Goal: Task Accomplishment & Management: Complete application form

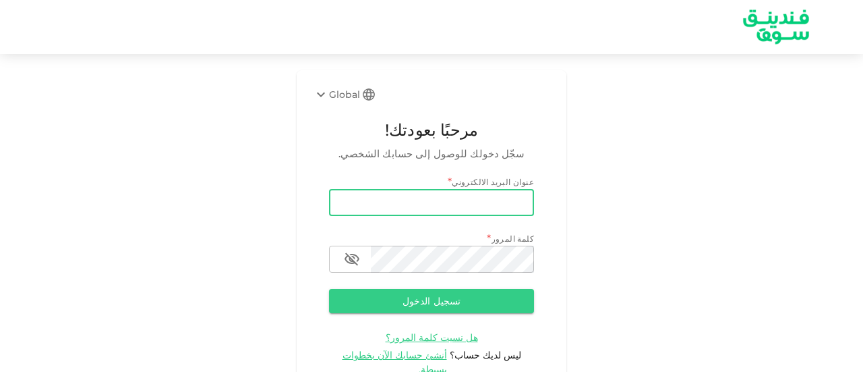
type input "[EMAIL_ADDRESS][DOMAIN_NAME]"
click at [519, 307] on button "تسجيل الدخول" at bounding box center [431, 301] width 205 height 24
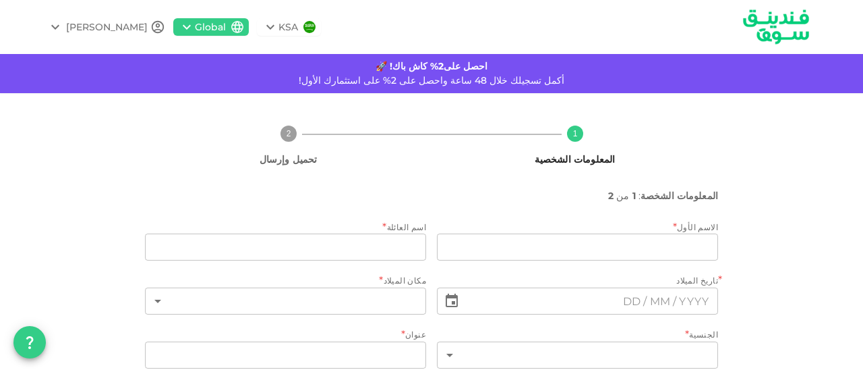
type input "[PERSON_NAME]"
type input "1"
type input "2945 [PERSON_NAME]"
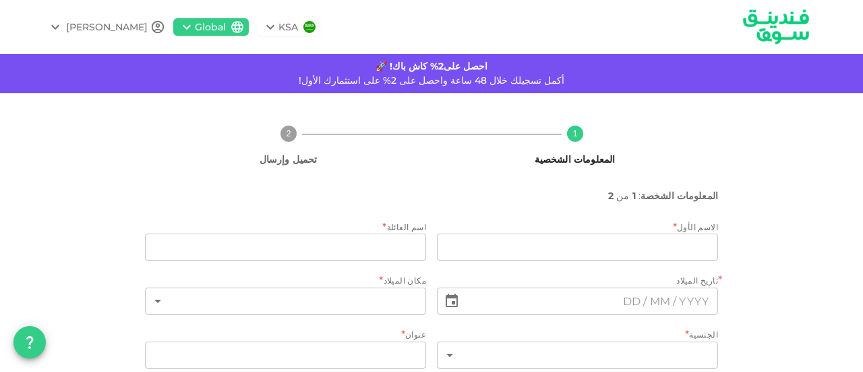
type input "1"
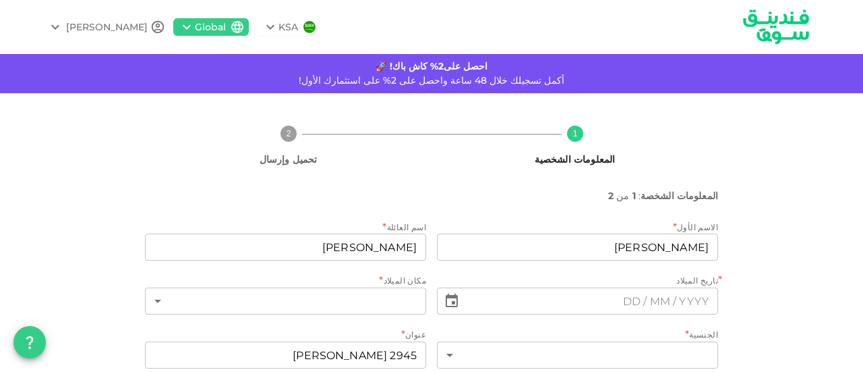
type input "⁦⁨[DATE]⁩⁩"
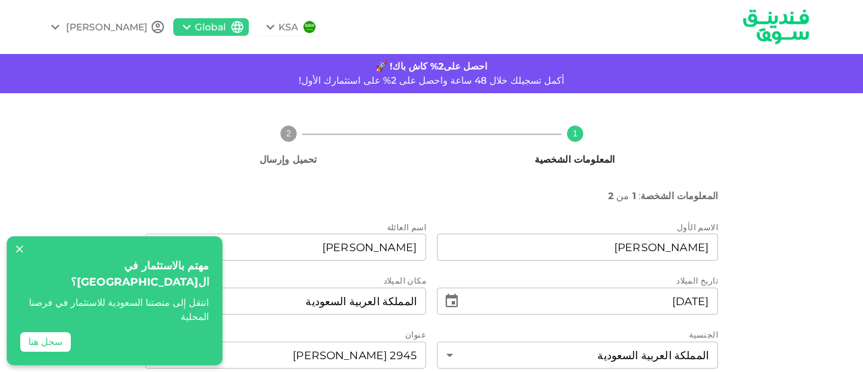
click at [18, 255] on icon at bounding box center [19, 249] width 12 height 12
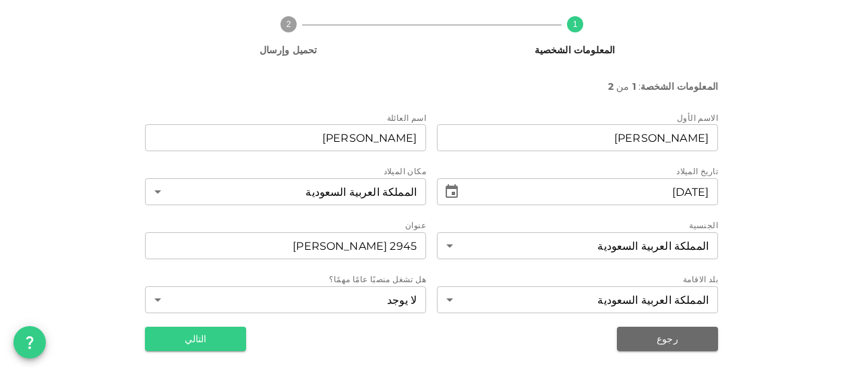
scroll to position [109, 0]
click at [229, 339] on button "التالي" at bounding box center [195, 338] width 101 height 24
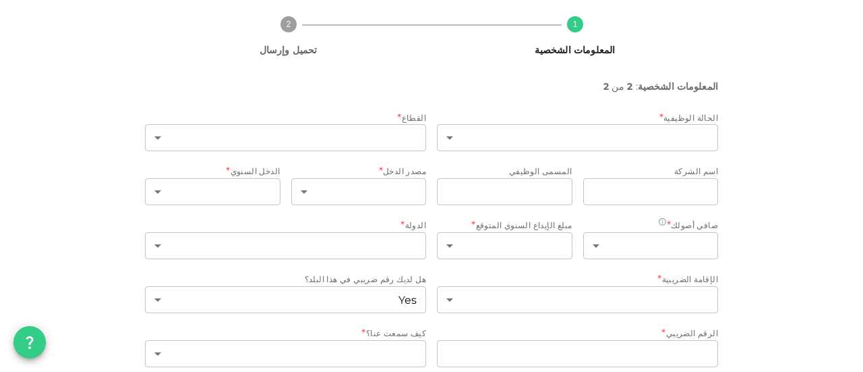
type input "7"
type input "18"
type input "MOD"
type input "Officer"
type input "1"
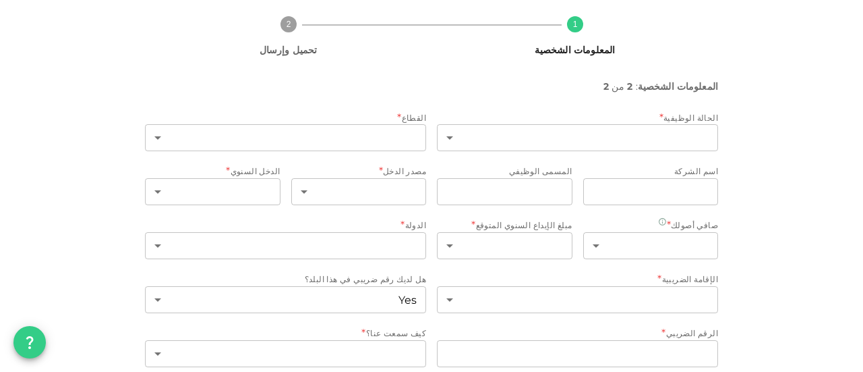
type input "2"
type input "1"
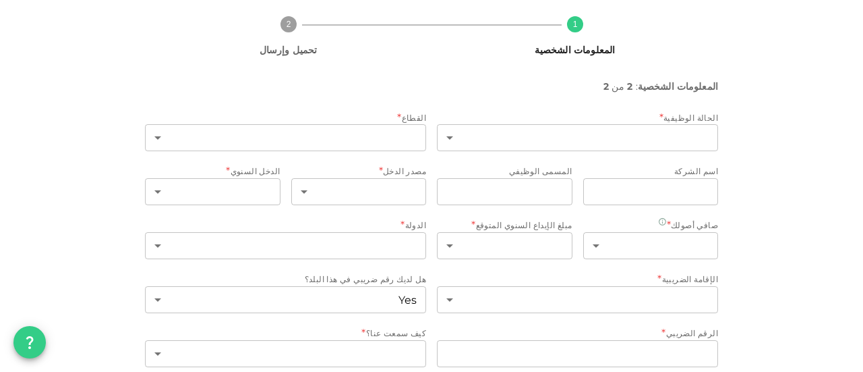
type input "false"
type input "8"
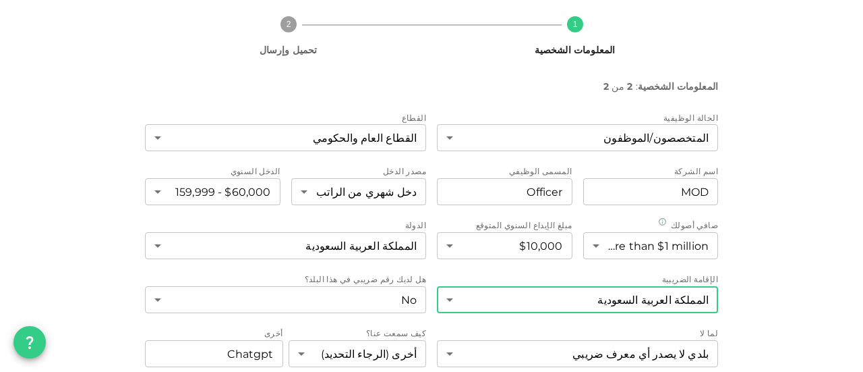
scroll to position [163, 0]
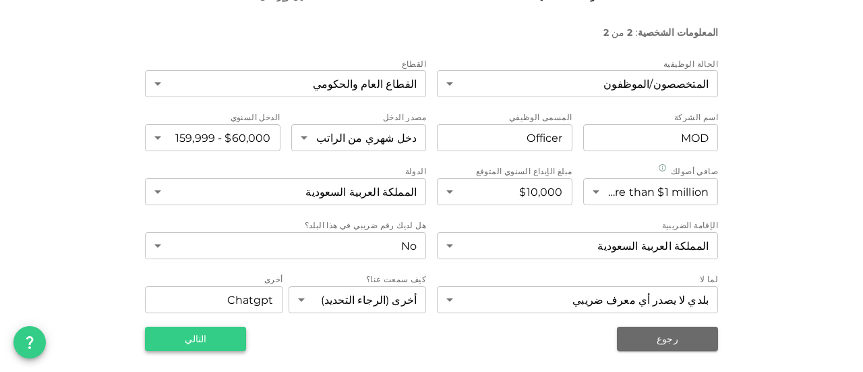
click at [194, 343] on button "التالي" at bounding box center [195, 338] width 101 height 24
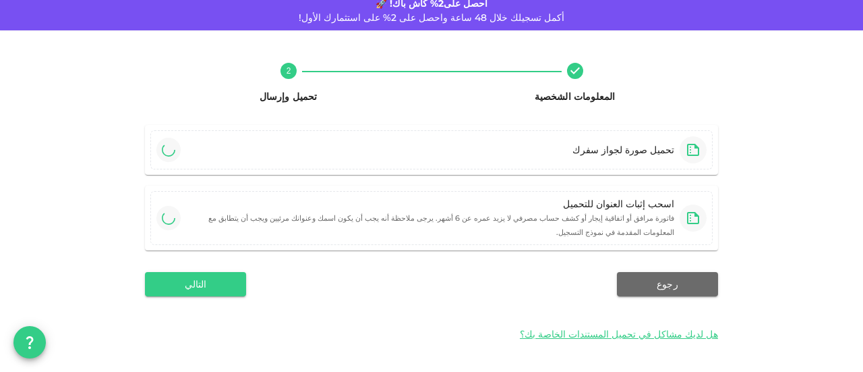
scroll to position [47, 0]
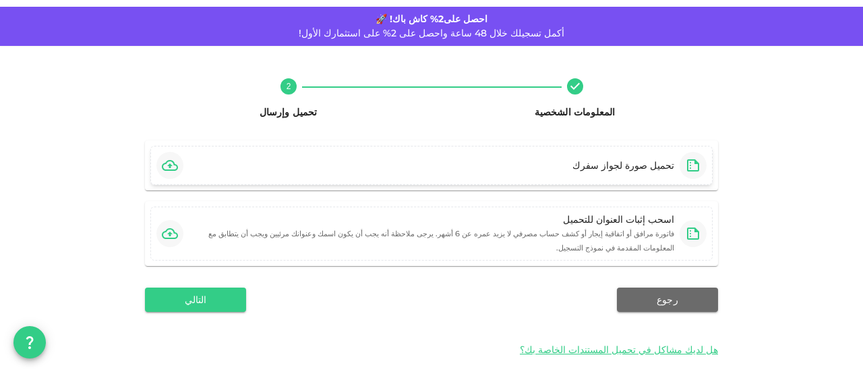
click at [173, 167] on icon "button" at bounding box center [170, 165] width 16 height 16
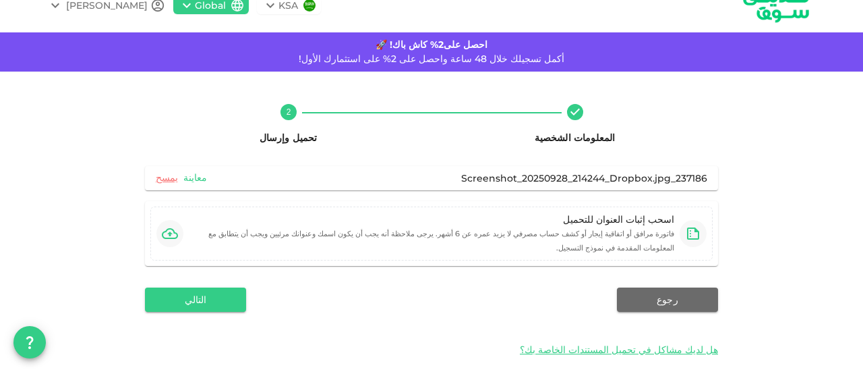
click at [193, 179] on link "معاينة" at bounding box center [195, 177] width 24 height 13
click at [167, 225] on icon "button" at bounding box center [170, 233] width 16 height 16
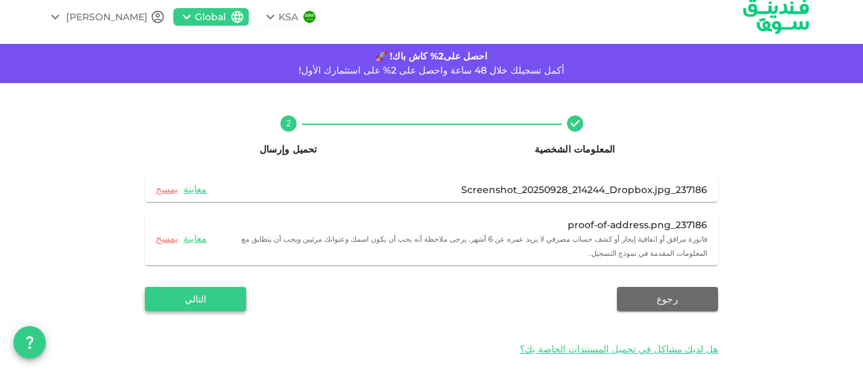
click at [231, 293] on button "التالي" at bounding box center [195, 299] width 101 height 24
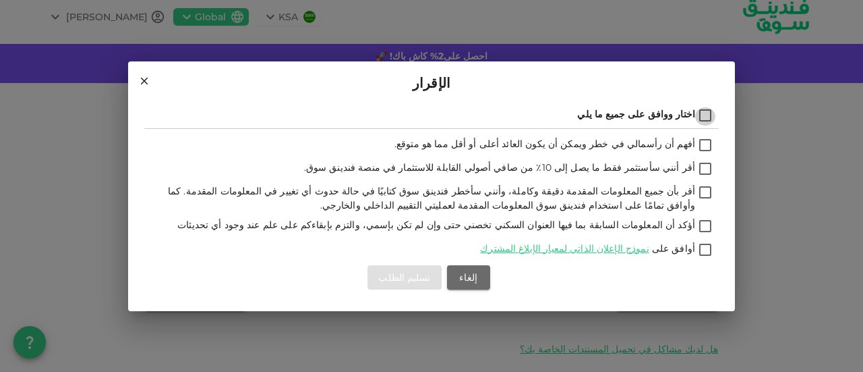
click at [711, 114] on input "اختار ووافق على جميع ما يلي" at bounding box center [705, 116] width 20 height 18
checkbox input "true"
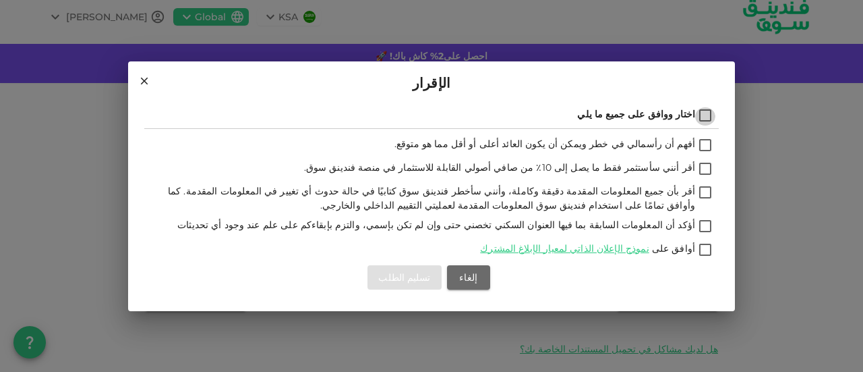
checkbox input "true"
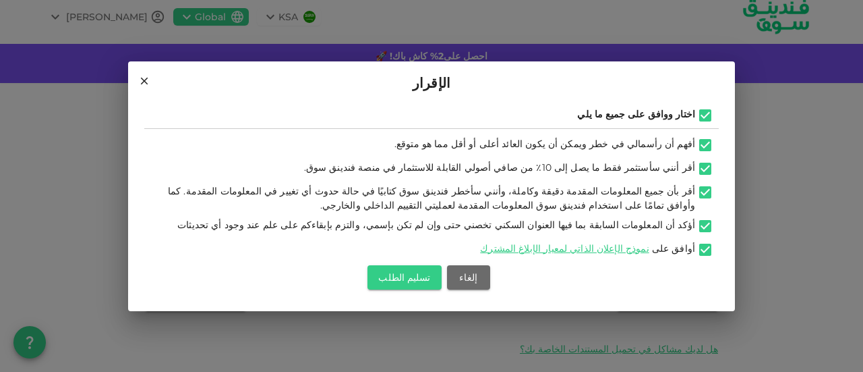
click at [703, 249] on input "أوافق على نموذج الإعلان الذاتي لمعيار الإبلاغ المشترك" at bounding box center [705, 250] width 20 height 18
click at [706, 249] on input "أوافق على نموذج الإعلان الذاتي لمعيار الإبلاغ المشترك" at bounding box center [705, 250] width 20 height 18
checkbox input "true"
click at [402, 272] on button "تسليم الطلب" at bounding box center [405, 277] width 74 height 24
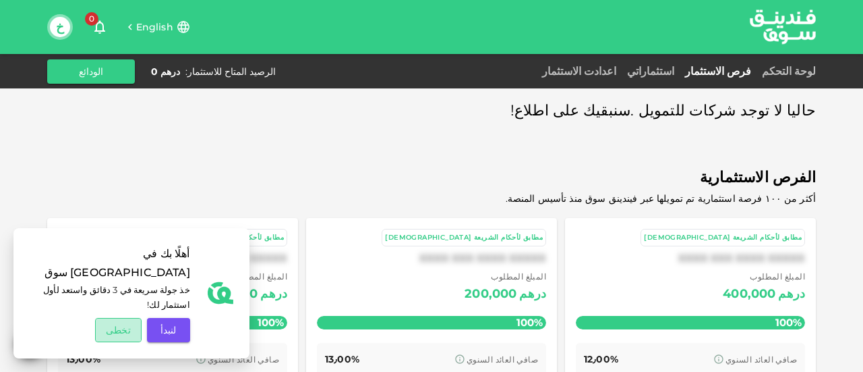
click at [111, 327] on button "تخطى" at bounding box center [118, 330] width 46 height 24
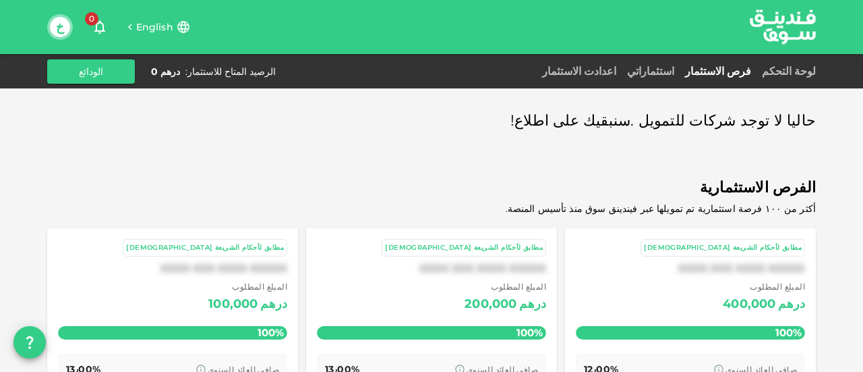
click at [60, 29] on button "خ" at bounding box center [60, 27] width 20 height 20
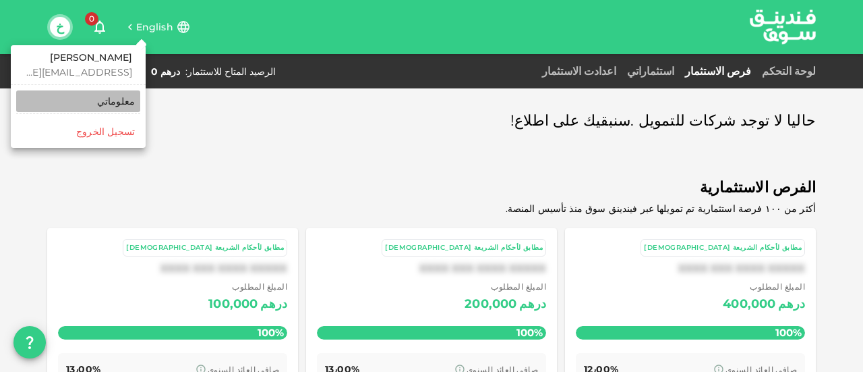
click at [131, 101] on div "معلوماتي" at bounding box center [116, 100] width 38 height 13
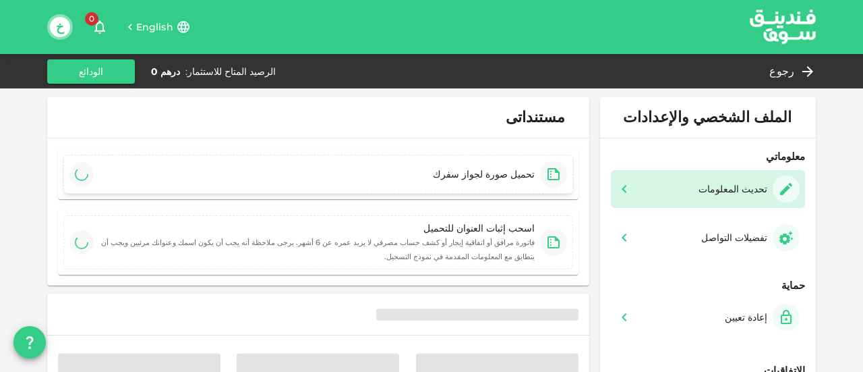
type input "⁦⁨[DATE]⁩⁩"
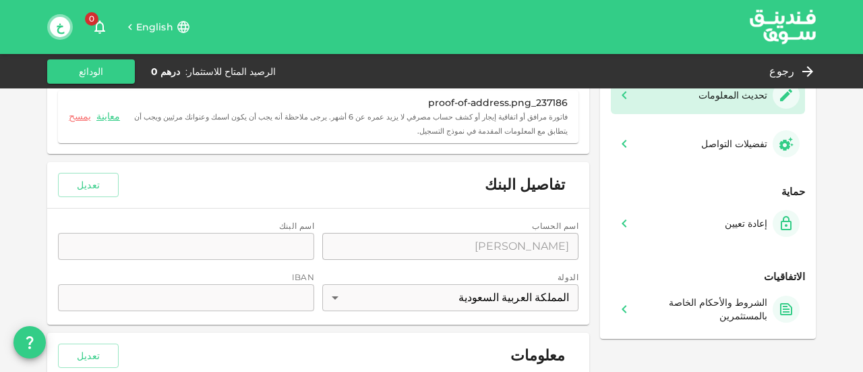
scroll to position [135, 0]
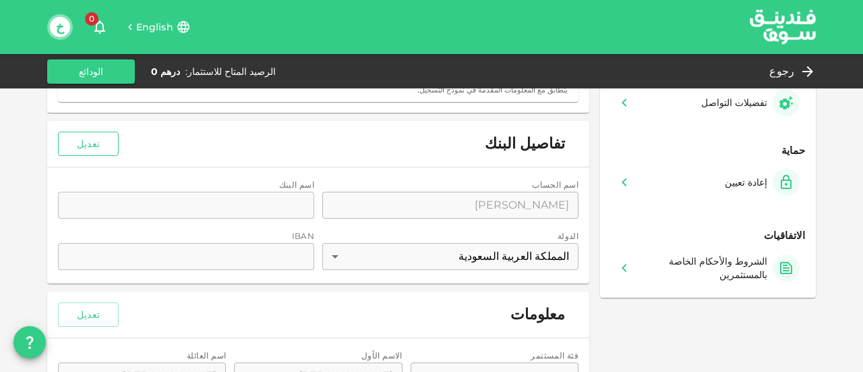
click at [109, 142] on button "تعديل" at bounding box center [88, 144] width 61 height 24
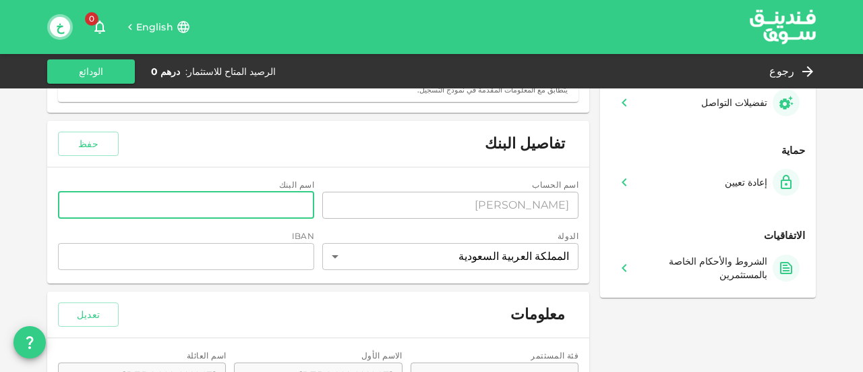
click at [302, 210] on input "bankName" at bounding box center [186, 205] width 256 height 27
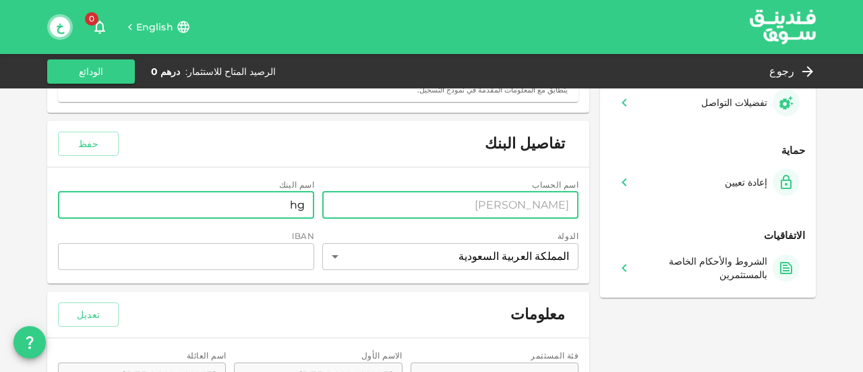
type input "h"
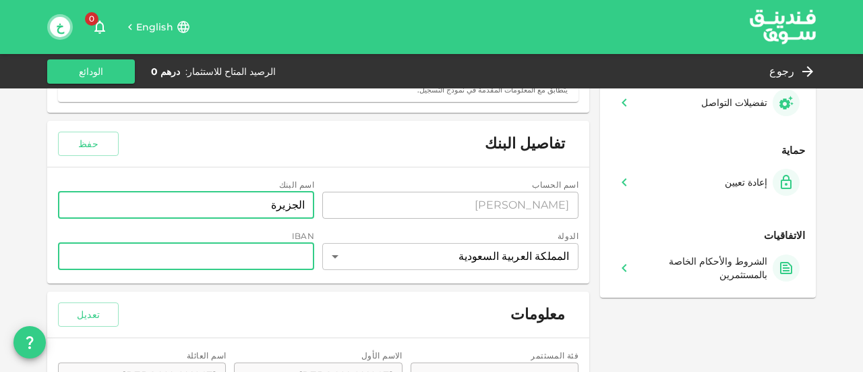
type input "الجزيرة"
click at [270, 262] on input "iban" at bounding box center [186, 256] width 256 height 27
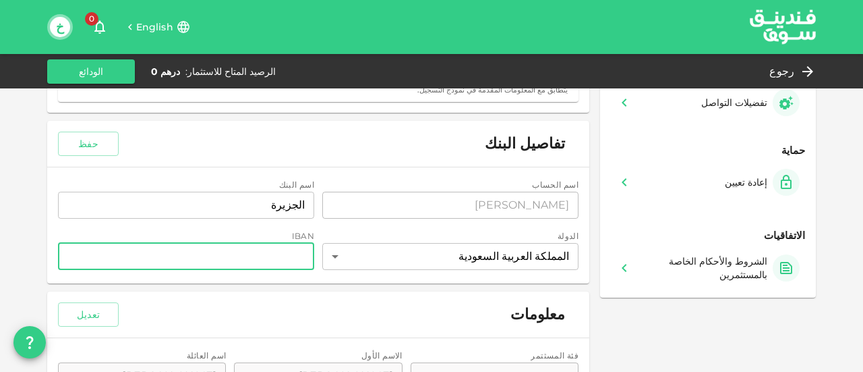
paste input "[FINANCIAL_ID]"
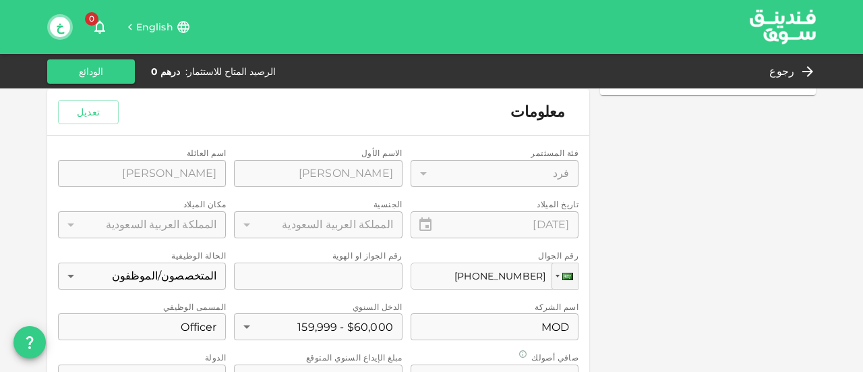
scroll to position [270, 0]
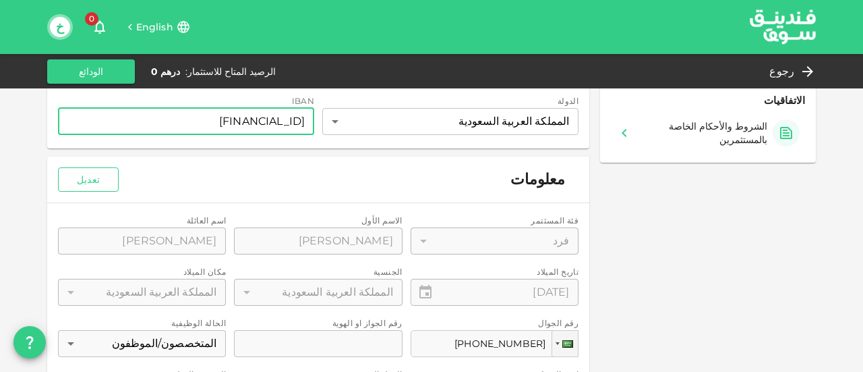
type input "[FINANCIAL_ID]"
click at [94, 181] on button "تعديل" at bounding box center [88, 179] width 61 height 24
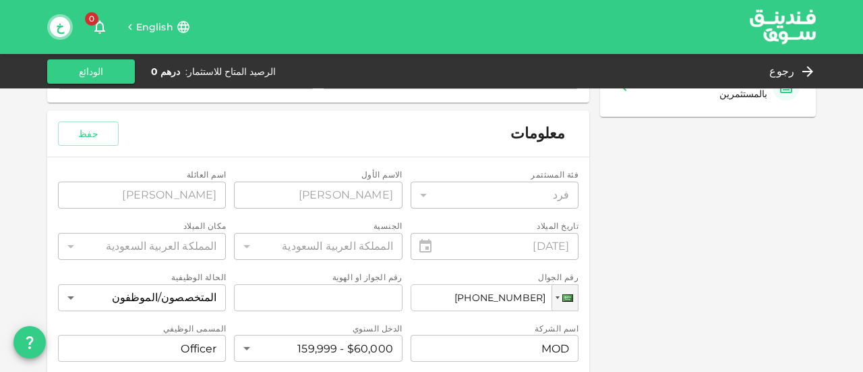
scroll to position [337, 0]
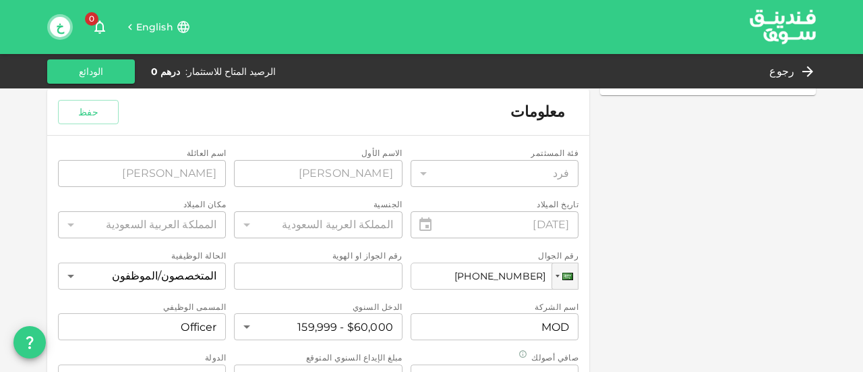
click at [384, 275] on div "رقم الجواز او الهوية رقم الجواز او الهوية" at bounding box center [318, 277] width 168 height 30
click at [364, 273] on div "رقم الجواز او الهوية رقم الجواز او الهوية" at bounding box center [318, 277] width 168 height 30
click at [268, 279] on div "رقم الجواز او الهوية رقم الجواز او الهوية" at bounding box center [318, 277] width 168 height 30
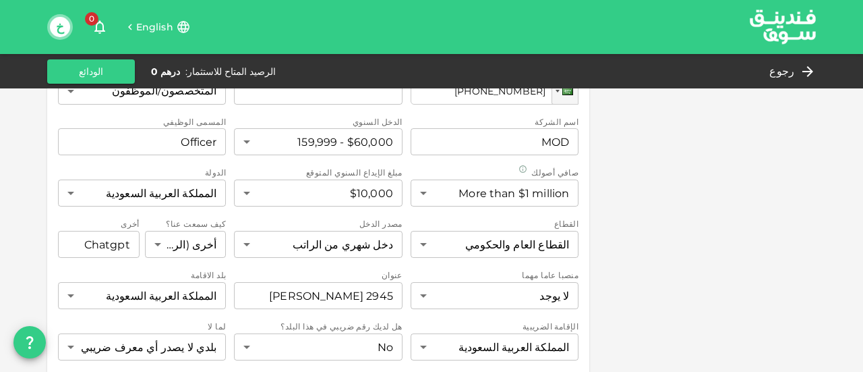
scroll to position [540, 0]
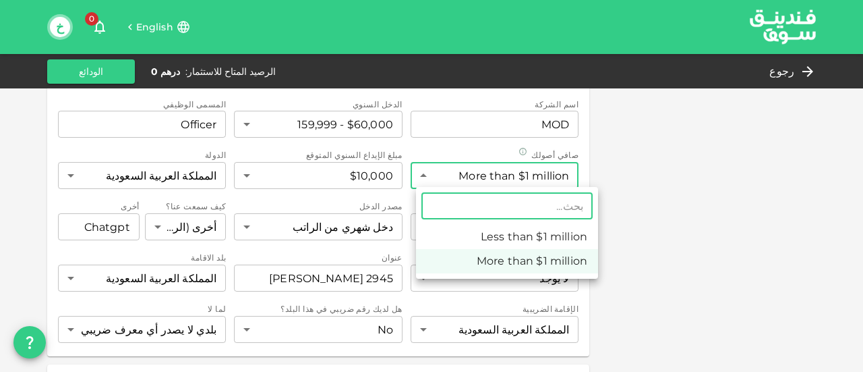
click at [422, 173] on body "English 0 خ رجوع الرصيد المتاح للاستثمار : درهم 0 الودائع الملف الشخصي والإعداد…" at bounding box center [431, 186] width 863 height 372
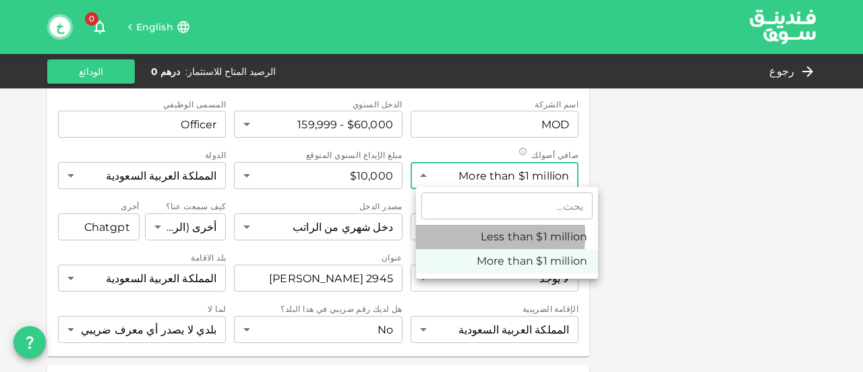
click at [450, 235] on li "Less than $1 million" at bounding box center [507, 237] width 182 height 24
type input "1"
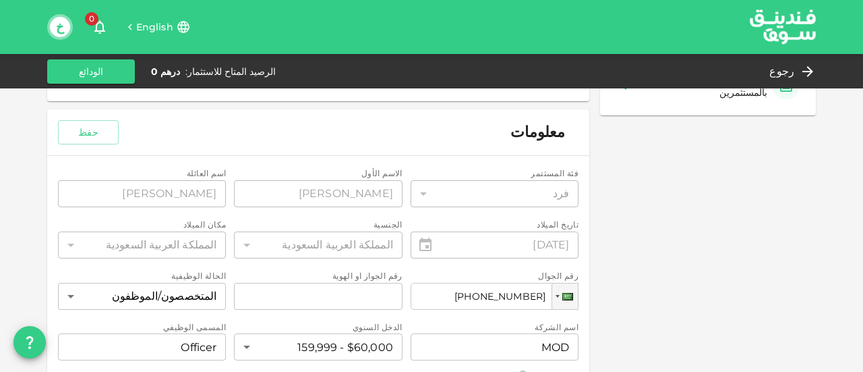
scroll to position [250, 0]
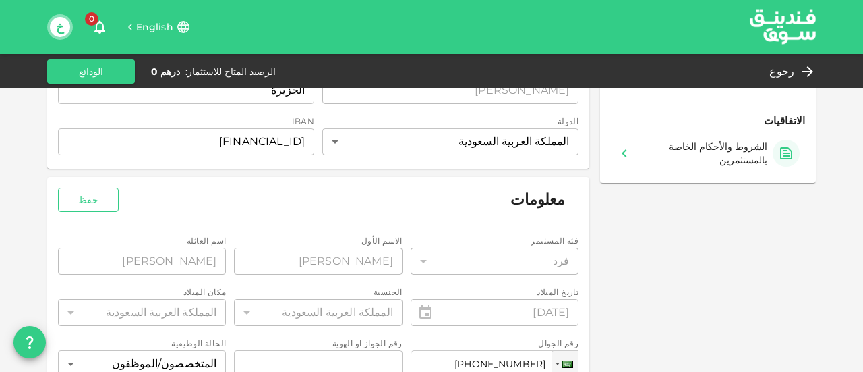
click at [112, 204] on button "حفظ" at bounding box center [88, 200] width 61 height 24
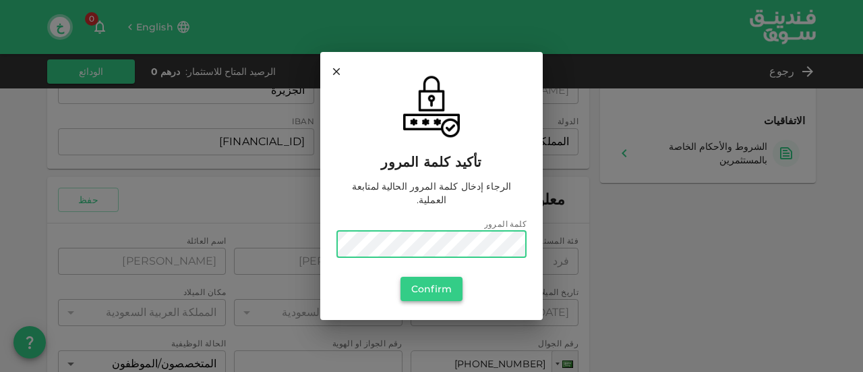
click at [421, 280] on button "Confirm" at bounding box center [432, 289] width 62 height 24
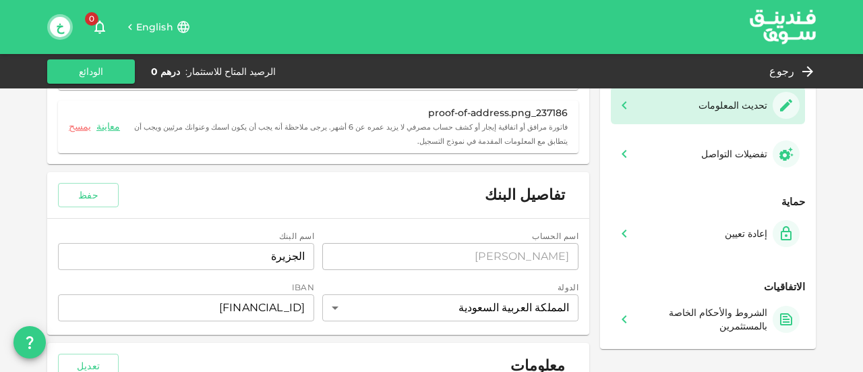
scroll to position [76, 0]
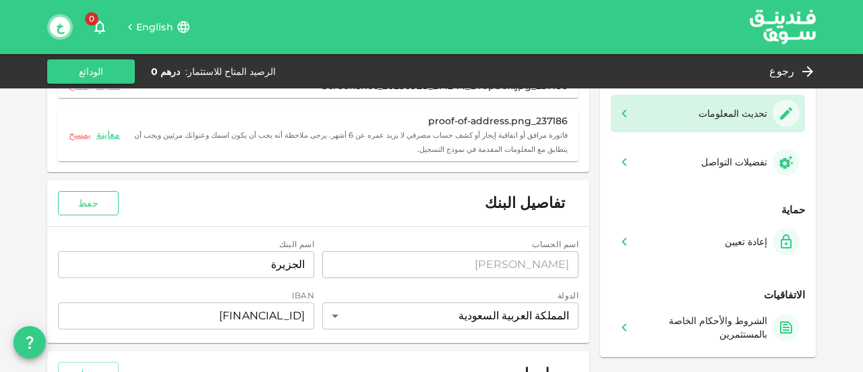
click at [86, 202] on button "حفظ" at bounding box center [88, 203] width 61 height 24
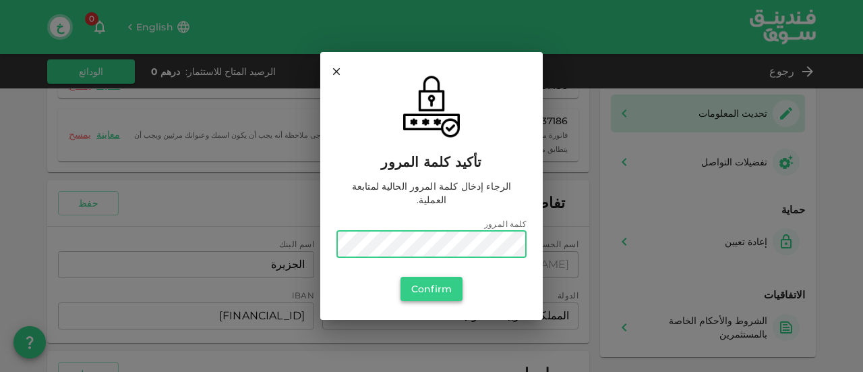
click at [428, 280] on button "Confirm" at bounding box center [432, 289] width 62 height 24
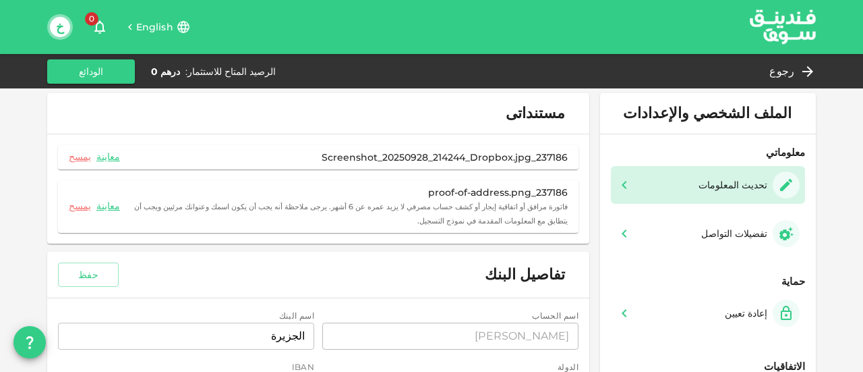
scroll to position [0, 0]
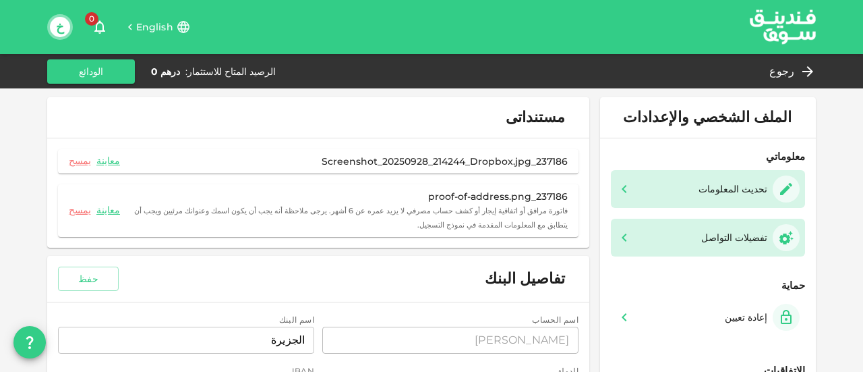
click at [719, 233] on div "تفضيلات التواصل" at bounding box center [734, 237] width 66 height 13
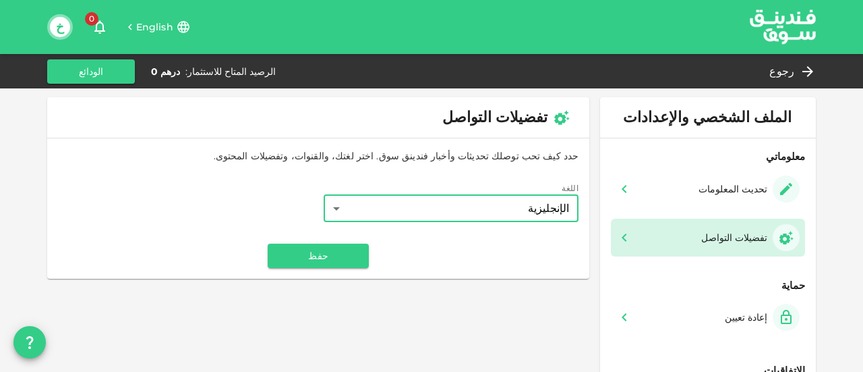
click at [465, 208] on body "English 0 خ رجوع الرصيد المتاح للاستثمار : درهم 0 الودائع الملف الشخصي والإعداد…" at bounding box center [431, 186] width 863 height 372
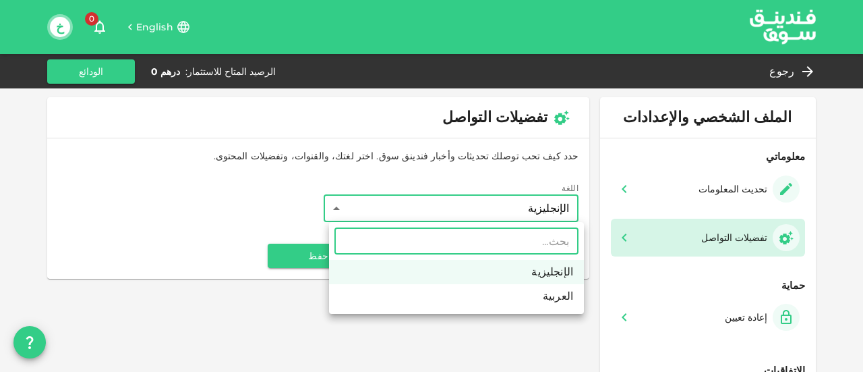
click at [500, 293] on li "العربية" at bounding box center [456, 296] width 255 height 24
type input "2"
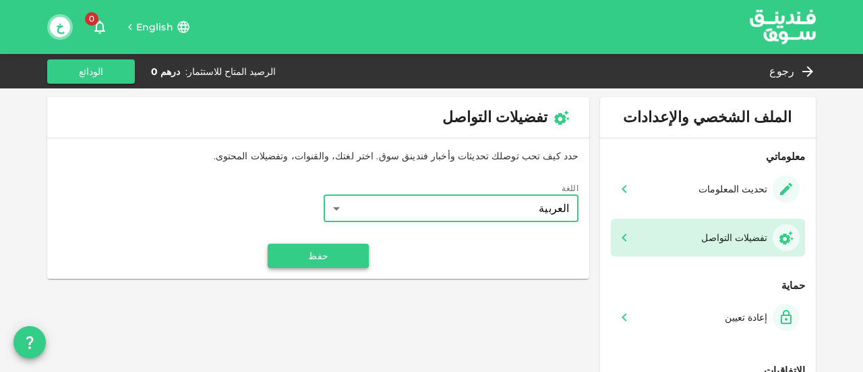
click at [363, 256] on button "حفظ" at bounding box center [318, 255] width 101 height 24
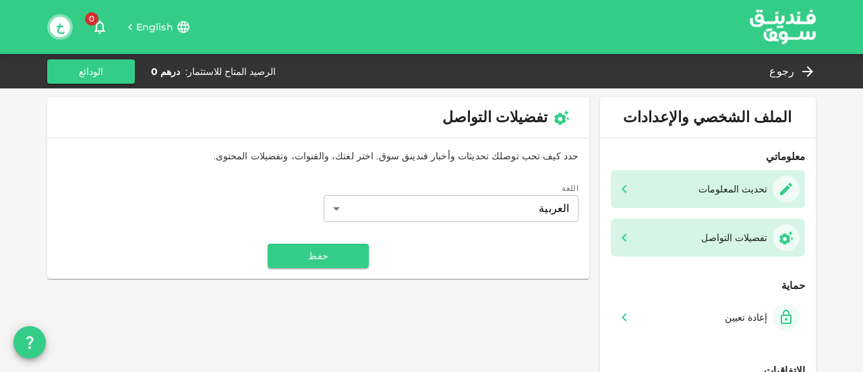
click at [726, 192] on div "تحديث المعلومات" at bounding box center [733, 188] width 69 height 13
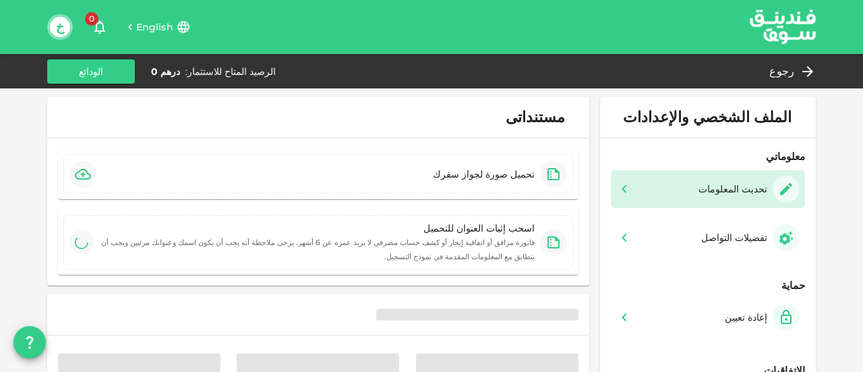
type input "⁦⁨[DATE]⁩⁩"
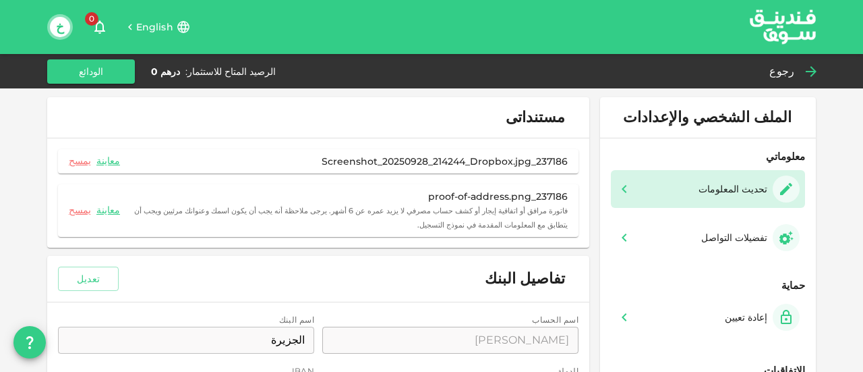
click at [796, 74] on div "رجوع" at bounding box center [790, 71] width 52 height 19
